Goal: Information Seeking & Learning: Learn about a topic

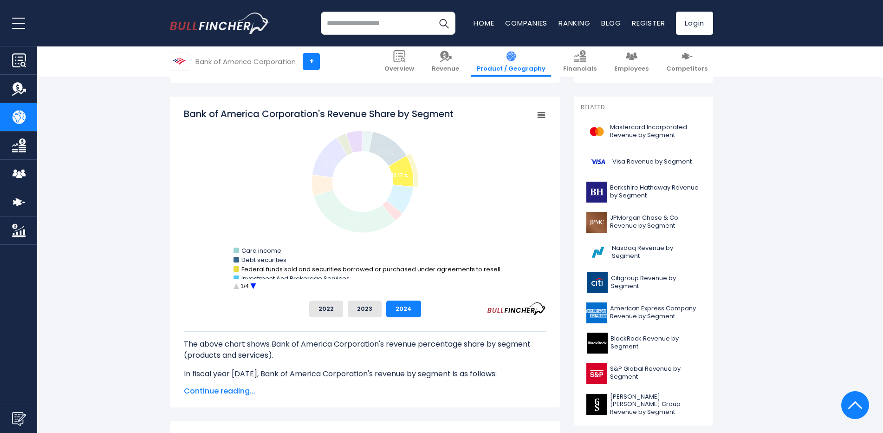
scroll to position [232, 0]
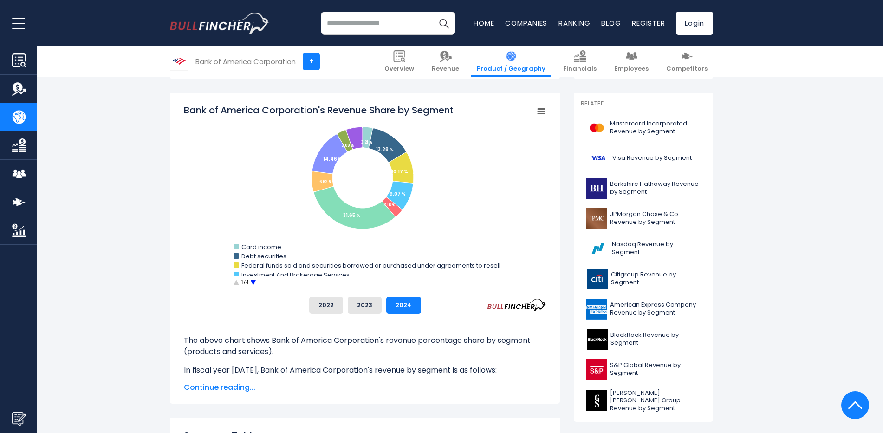
click at [256, 280] on circle "Bank of America Corporation's Revenue Share by Segment" at bounding box center [253, 282] width 14 height 14
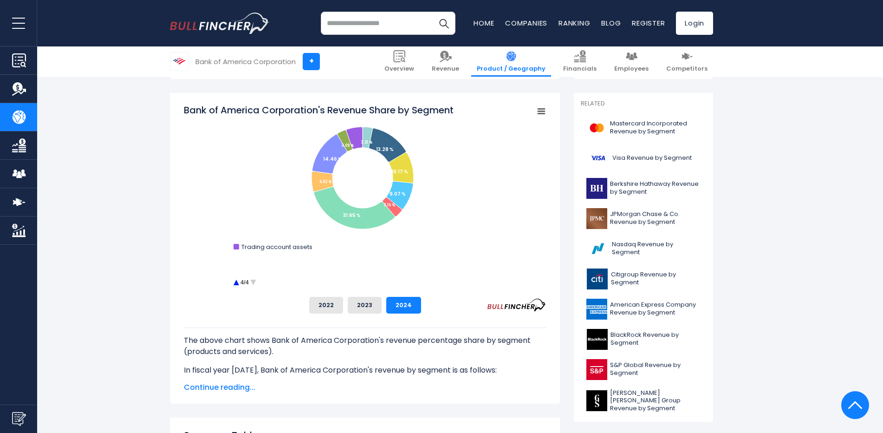
click at [235, 281] on circle "Bank of America Corporation's Revenue Share by Segment" at bounding box center [236, 282] width 14 height 14
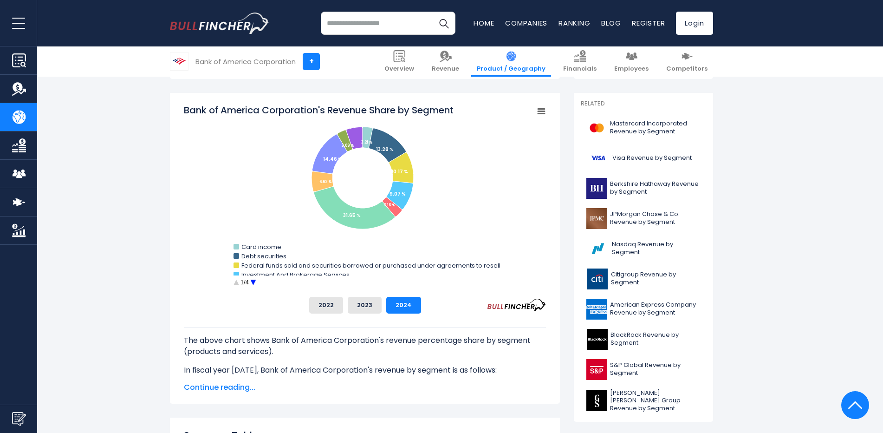
click at [235, 281] on circle "Bank of America Corporation's Revenue Share by Segment" at bounding box center [236, 282] width 14 height 14
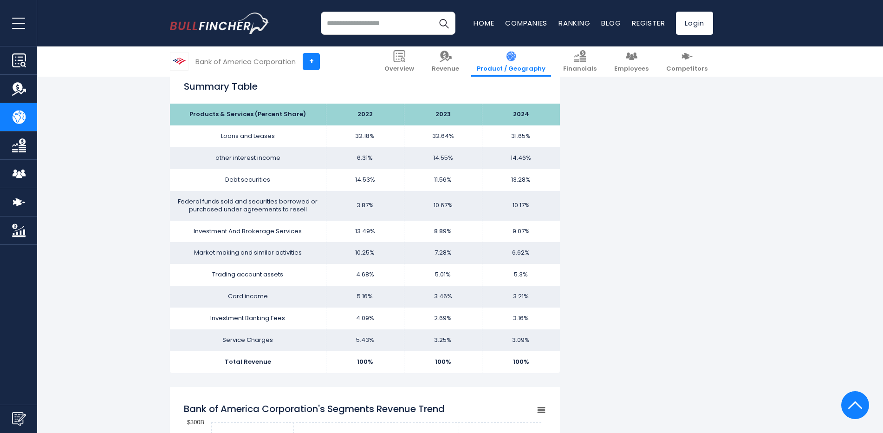
scroll to position [604, 0]
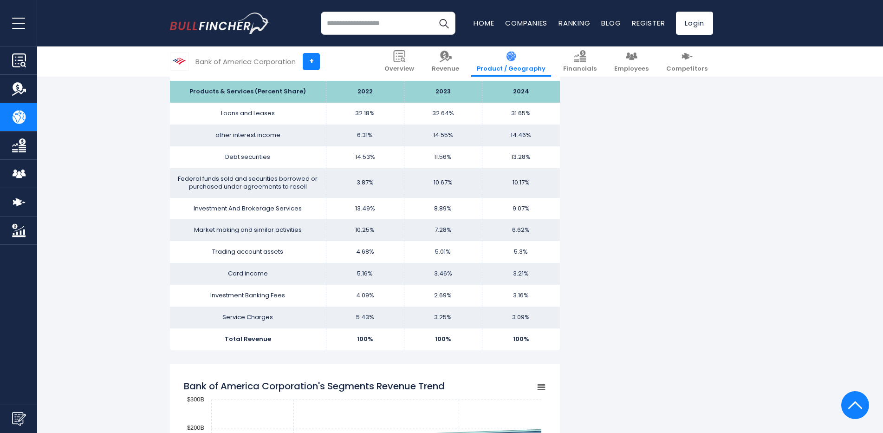
drag, startPoint x: 307, startPoint y: 268, endPoint x: 312, endPoint y: 262, distance: 7.3
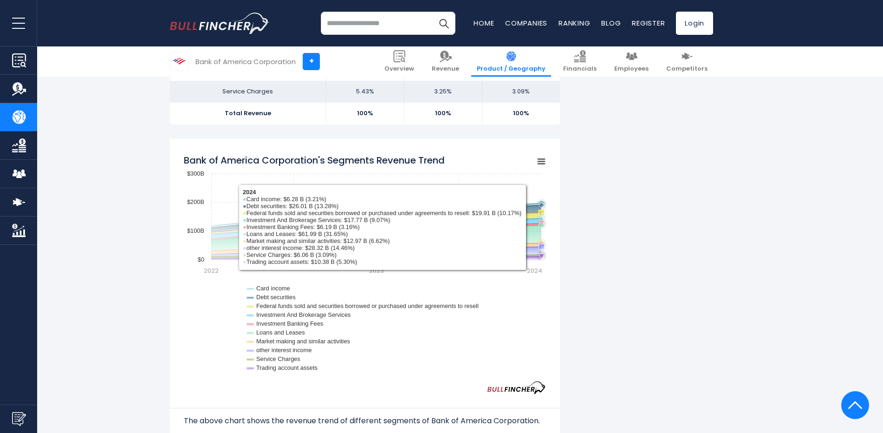
scroll to position [836, 0]
